Goal: Navigation & Orientation: Find specific page/section

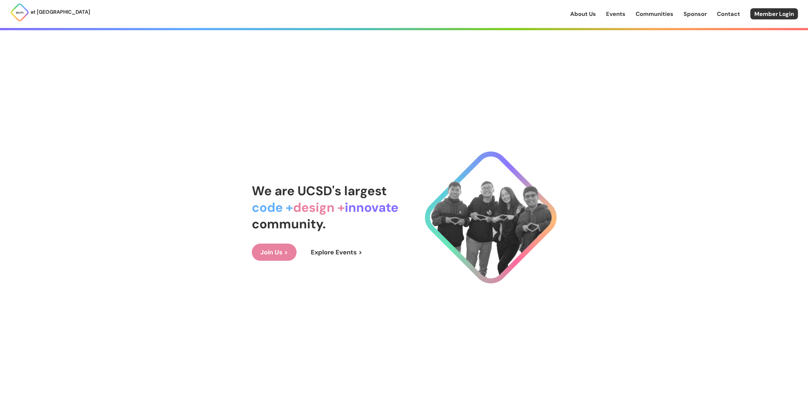
scroll to position [32, 0]
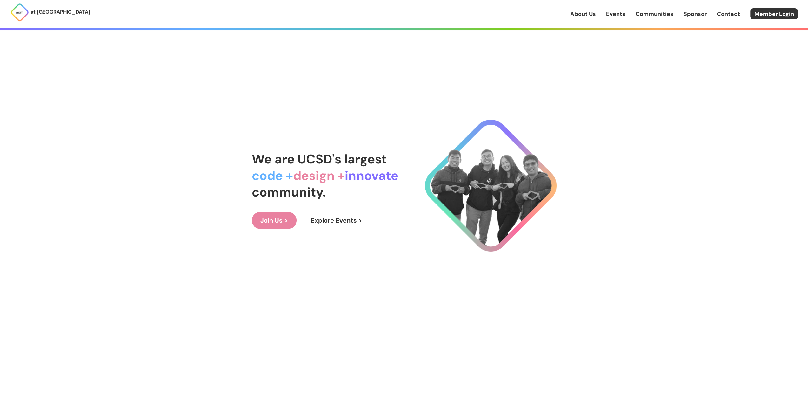
click at [286, 217] on link "Join Us >" at bounding box center [274, 220] width 45 height 17
click at [590, 10] on link "About Us" at bounding box center [583, 14] width 26 height 8
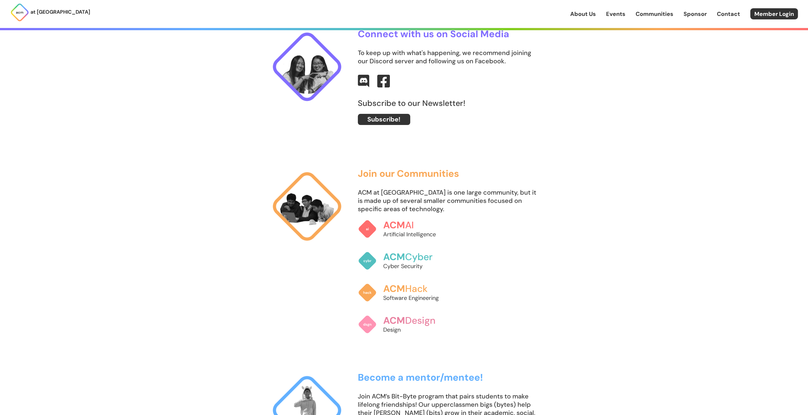
scroll to position [476, 0]
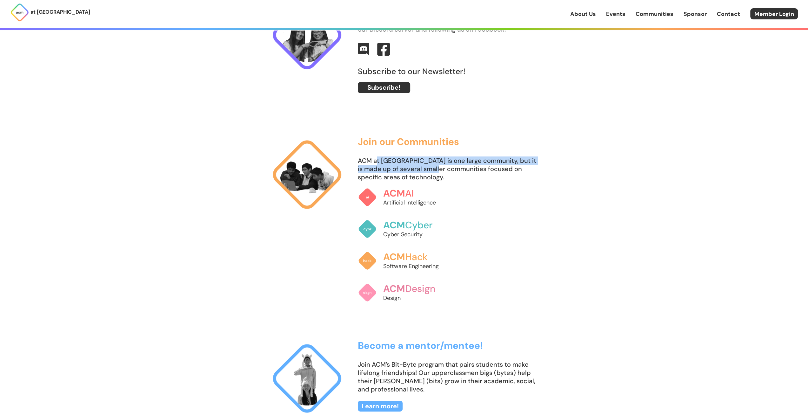
drag, startPoint x: 378, startPoint y: 161, endPoint x: 438, endPoint y: 168, distance: 60.4
click at [438, 168] on p "ACM at [GEOGRAPHIC_DATA] is one large community, but it is made up of several s…" at bounding box center [449, 168] width 182 height 25
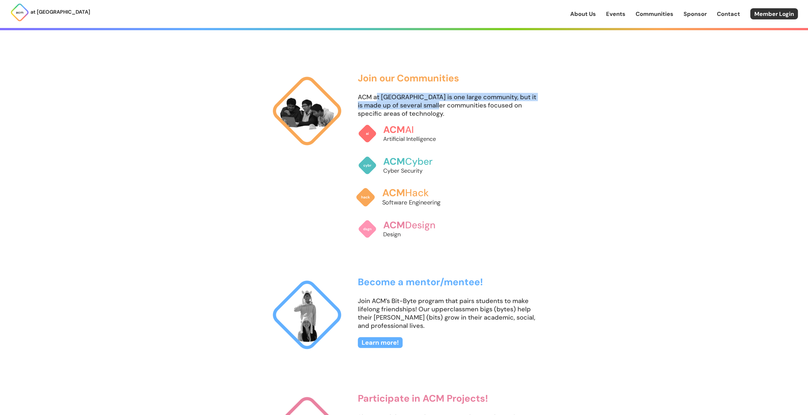
scroll to position [604, 0]
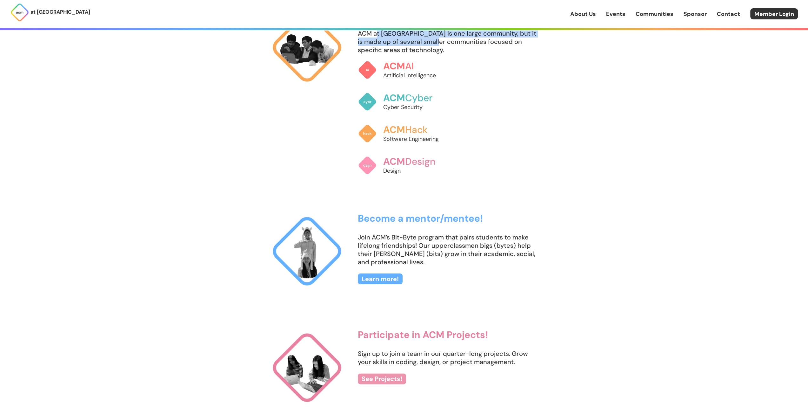
click at [400, 380] on link "See Projects!" at bounding box center [382, 378] width 48 height 11
